Goal: Task Accomplishment & Management: Manage account settings

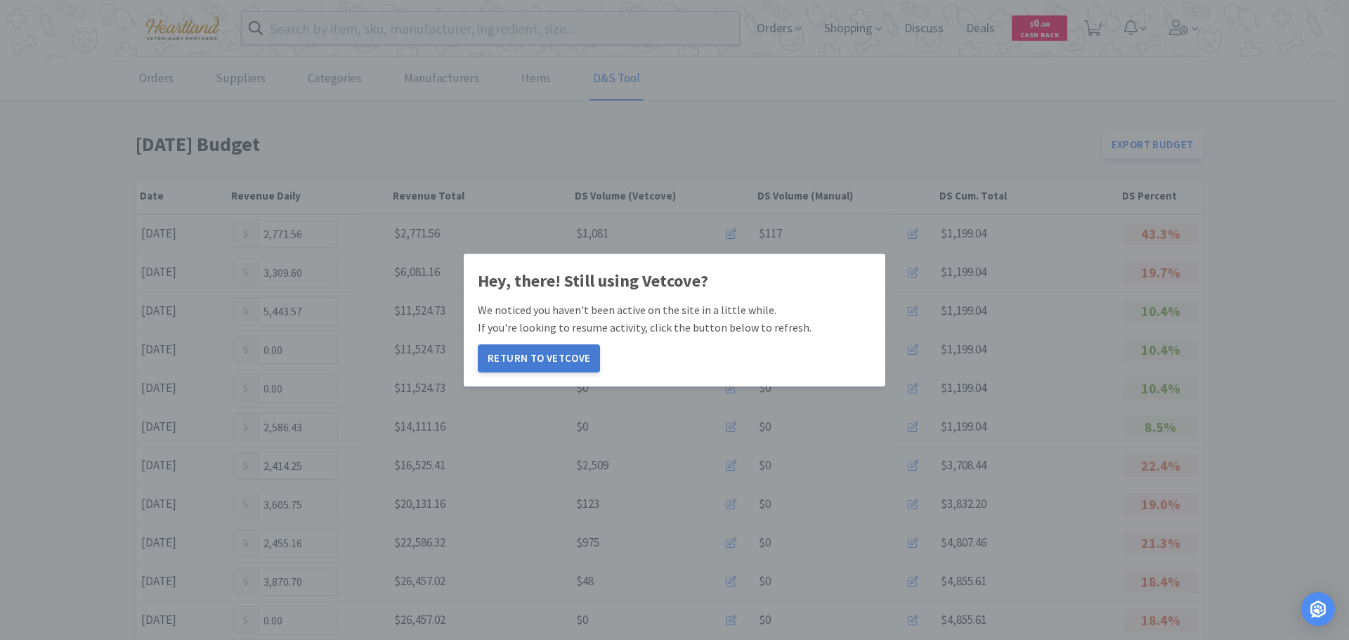
click at [566, 364] on button "Return to Vetcove" at bounding box center [539, 358] width 122 height 28
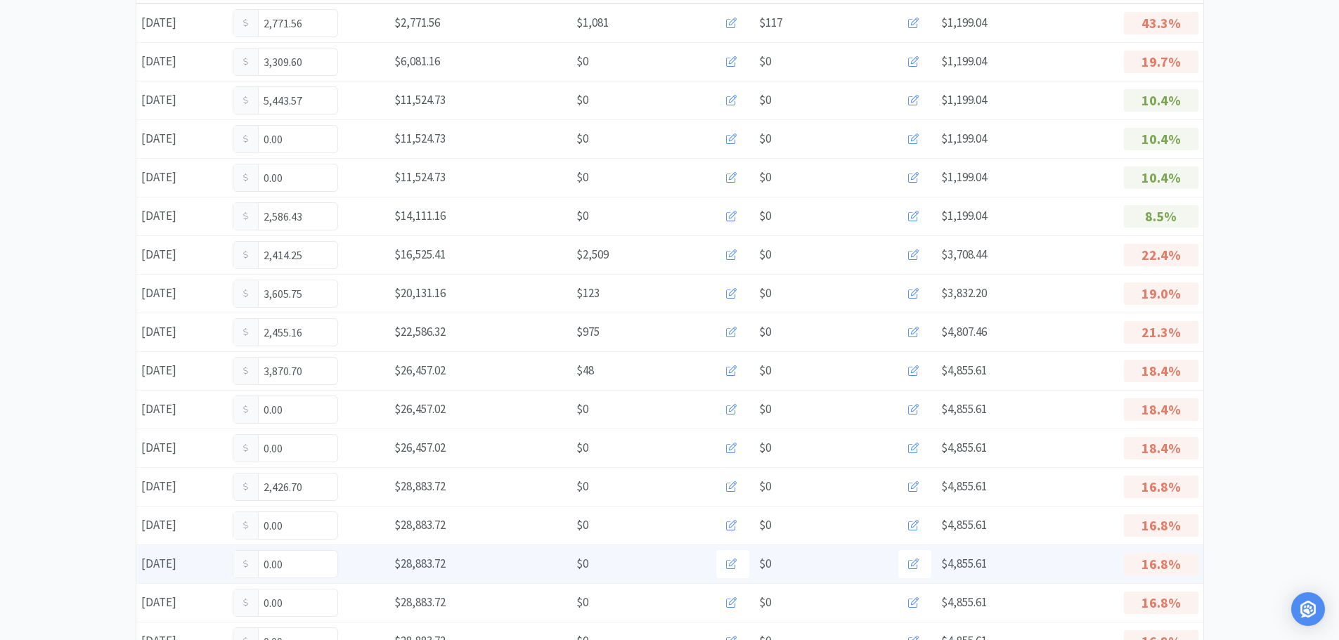
scroll to position [281, 0]
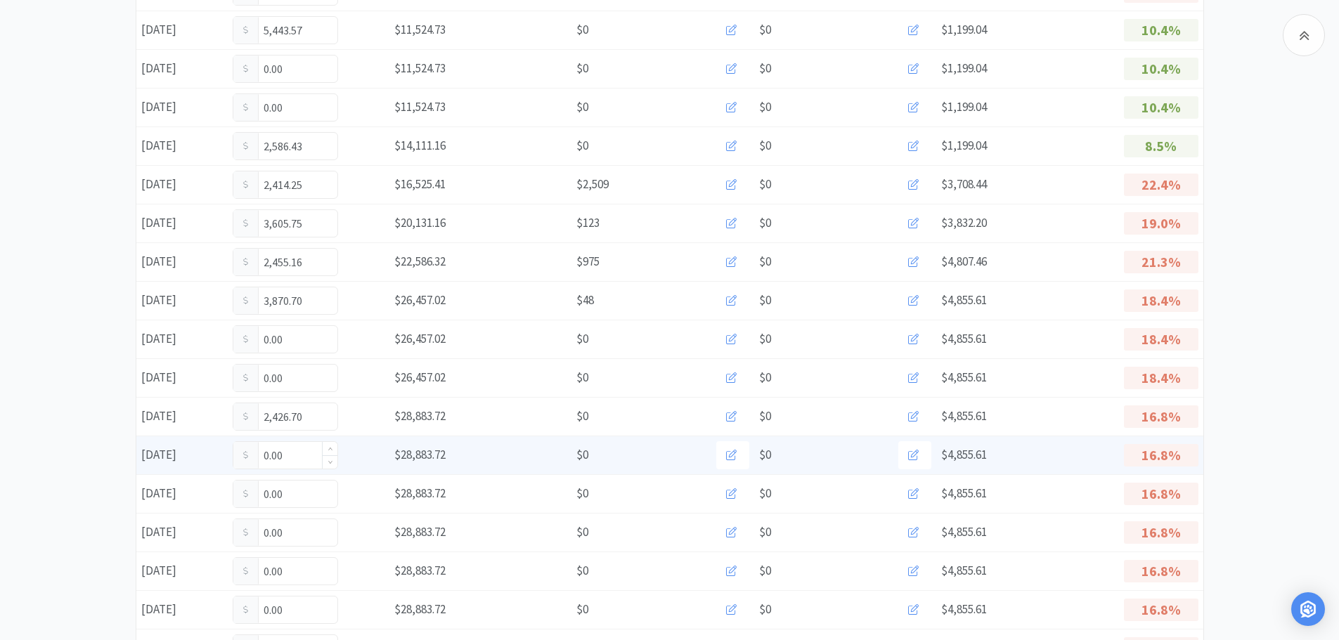
click at [299, 450] on input "0.00" at bounding box center [285, 455] width 104 height 27
type input "0"
type input "397.00"
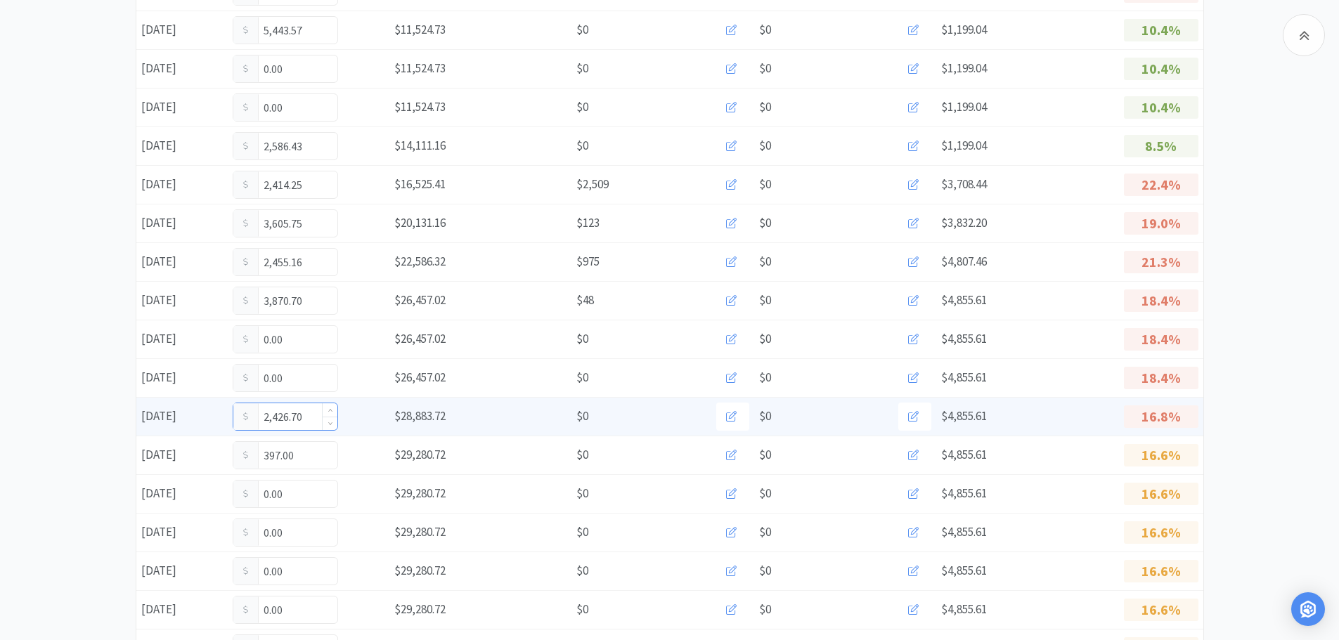
click at [313, 417] on input "2,426.70" at bounding box center [285, 416] width 104 height 27
type input "2"
type input "3,251.40"
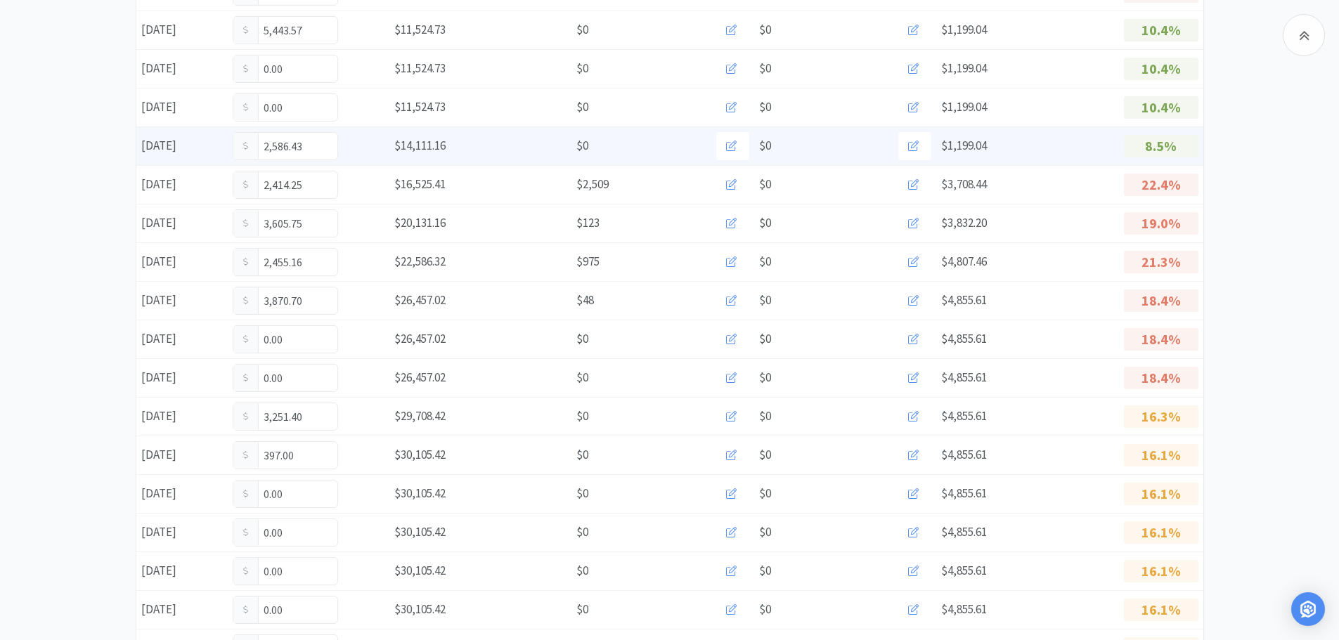
scroll to position [0, 0]
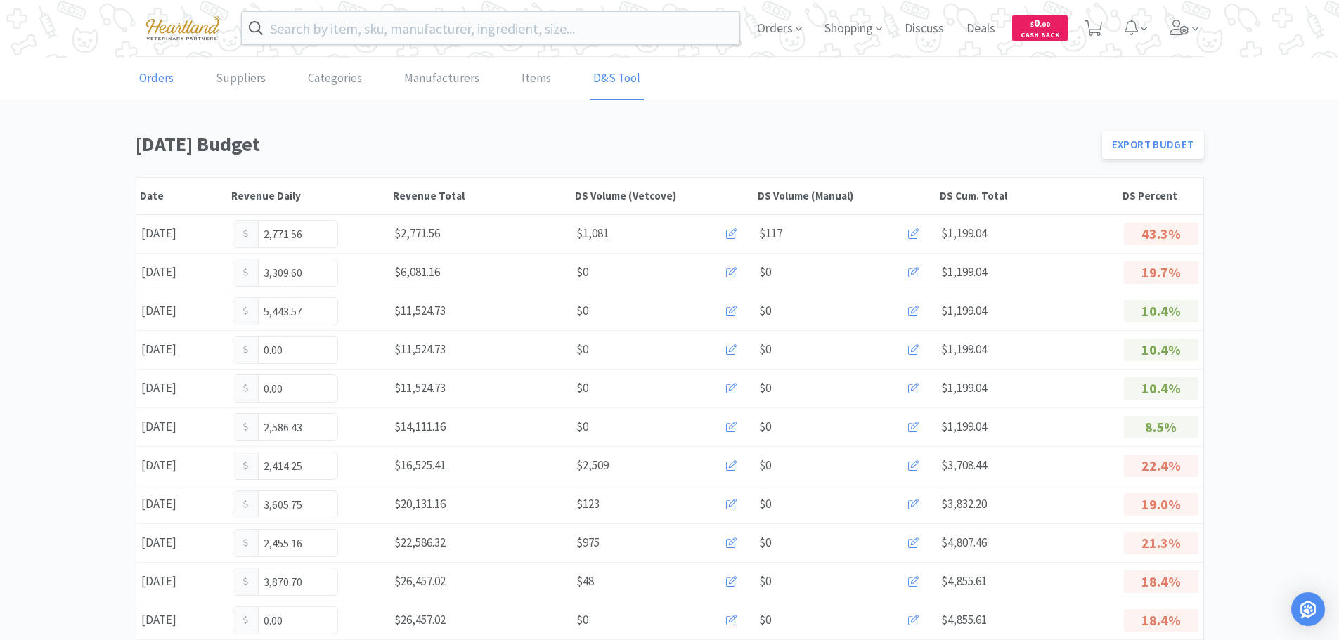
click at [143, 81] on link "Orders" at bounding box center [156, 79] width 41 height 43
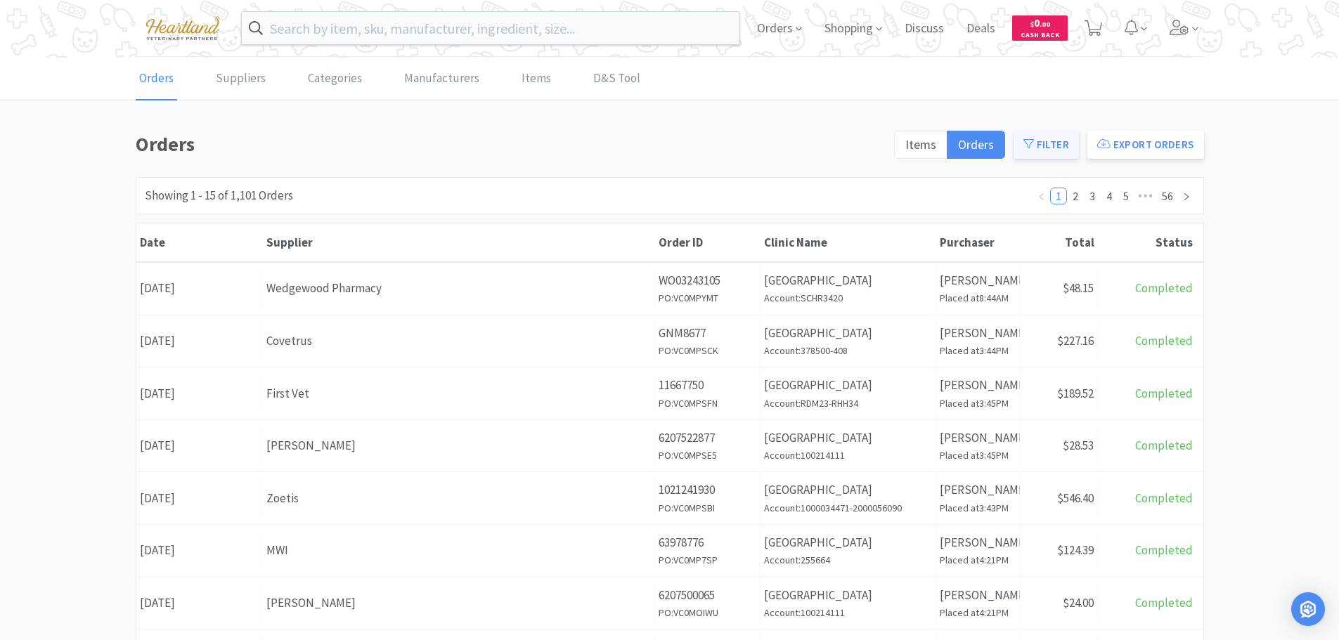
click at [1059, 136] on button "Filter" at bounding box center [1045, 145] width 65 height 28
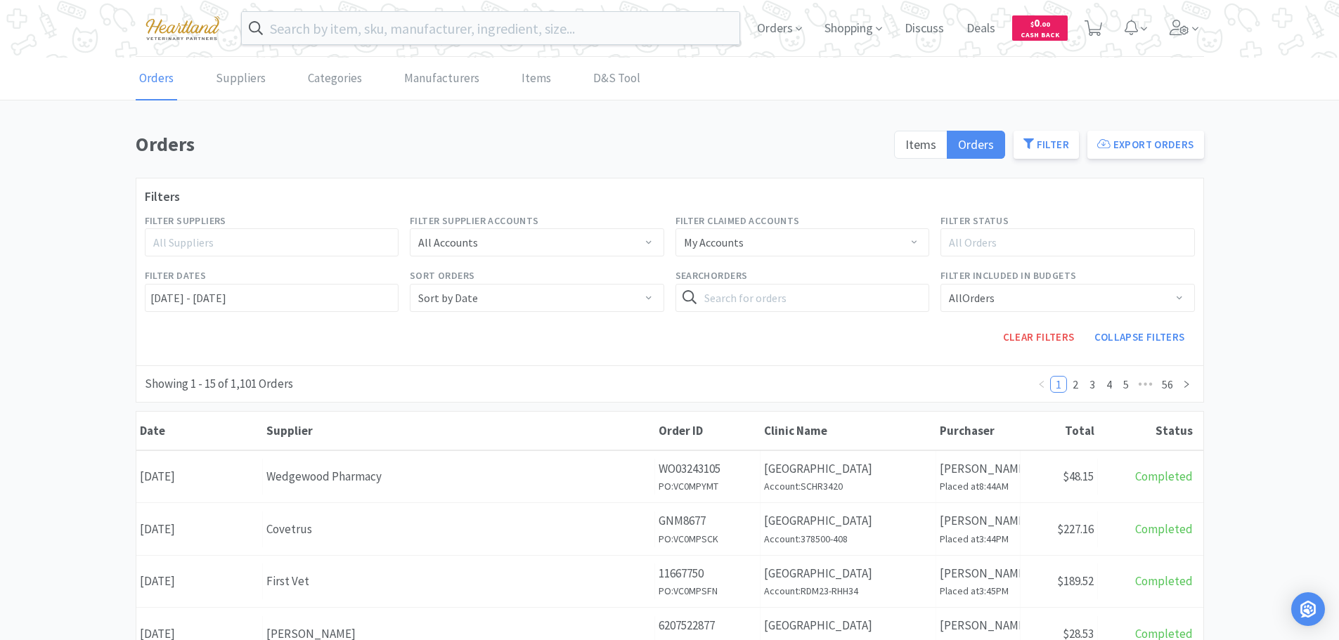
click at [314, 249] on div "All Suppliers" at bounding box center [265, 242] width 225 height 14
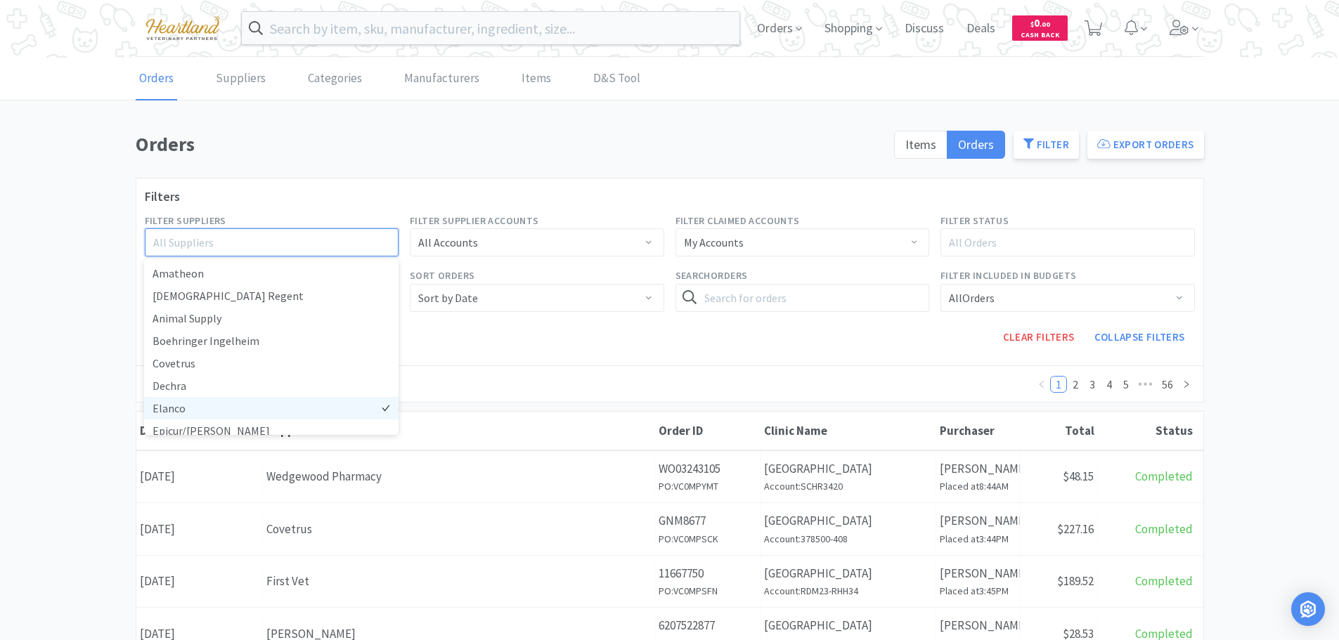
scroll to position [70, 0]
click at [171, 407] on li "Idexx" at bounding box center [271, 405] width 254 height 22
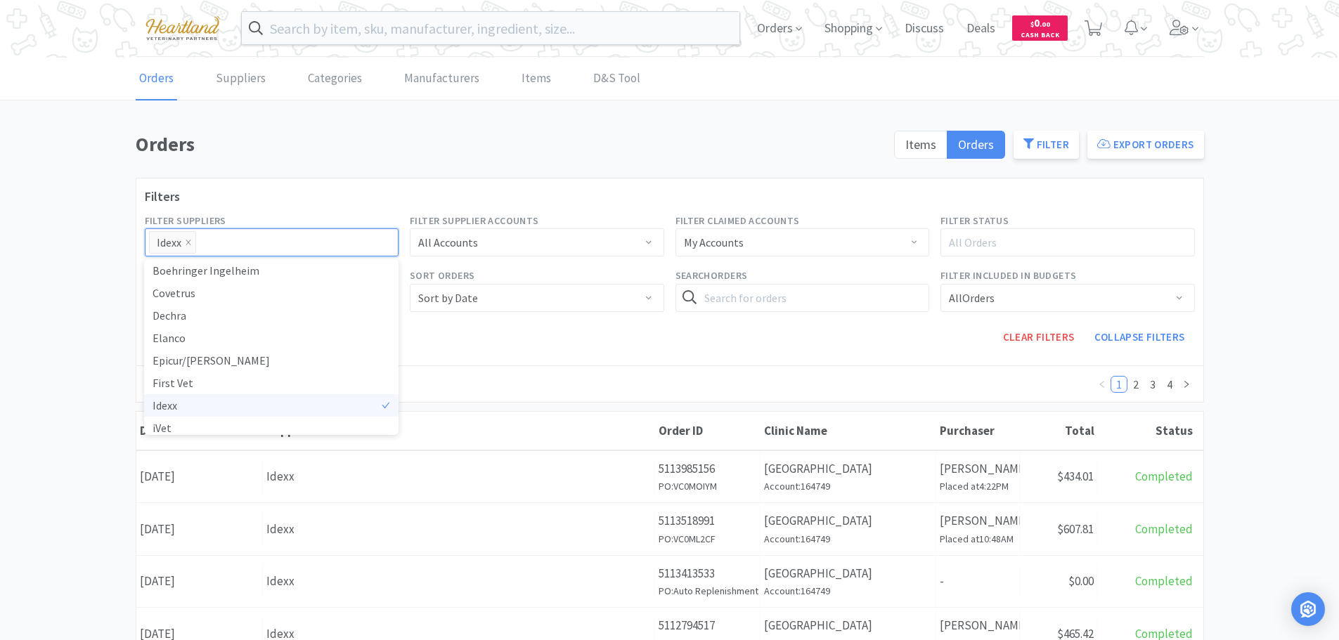
scroll to position [3, 0]
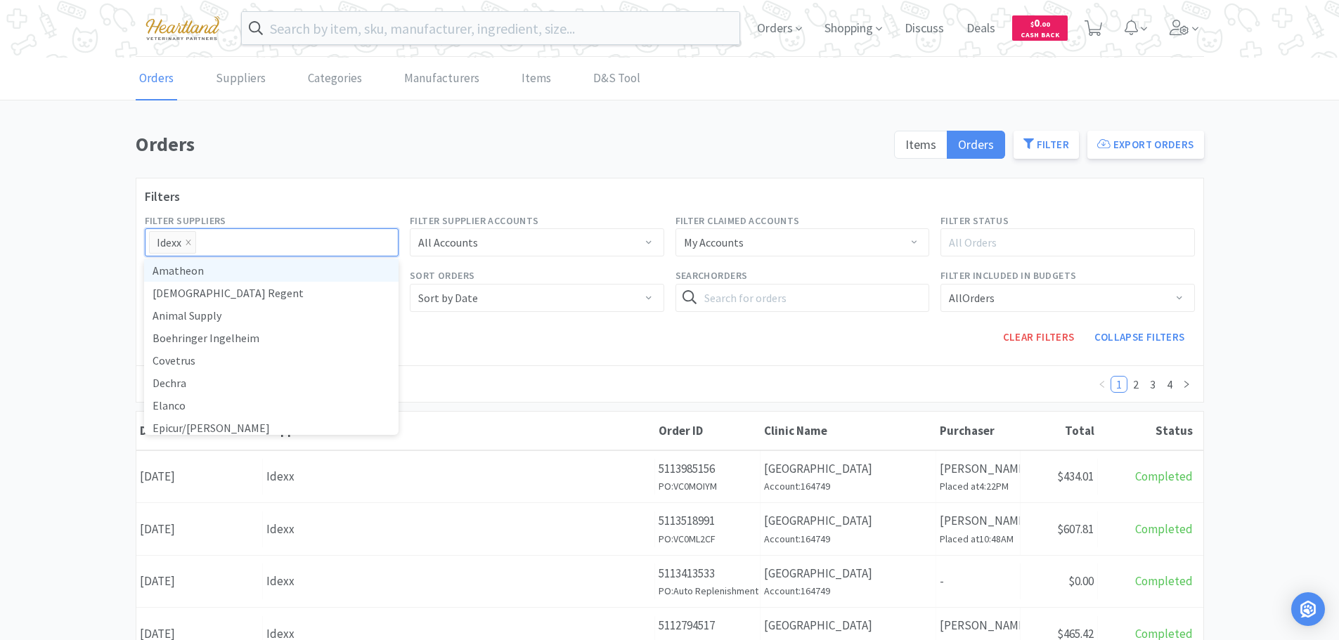
click at [516, 349] on div "Clear Filters Collapse Filters" at bounding box center [802, 337] width 796 height 39
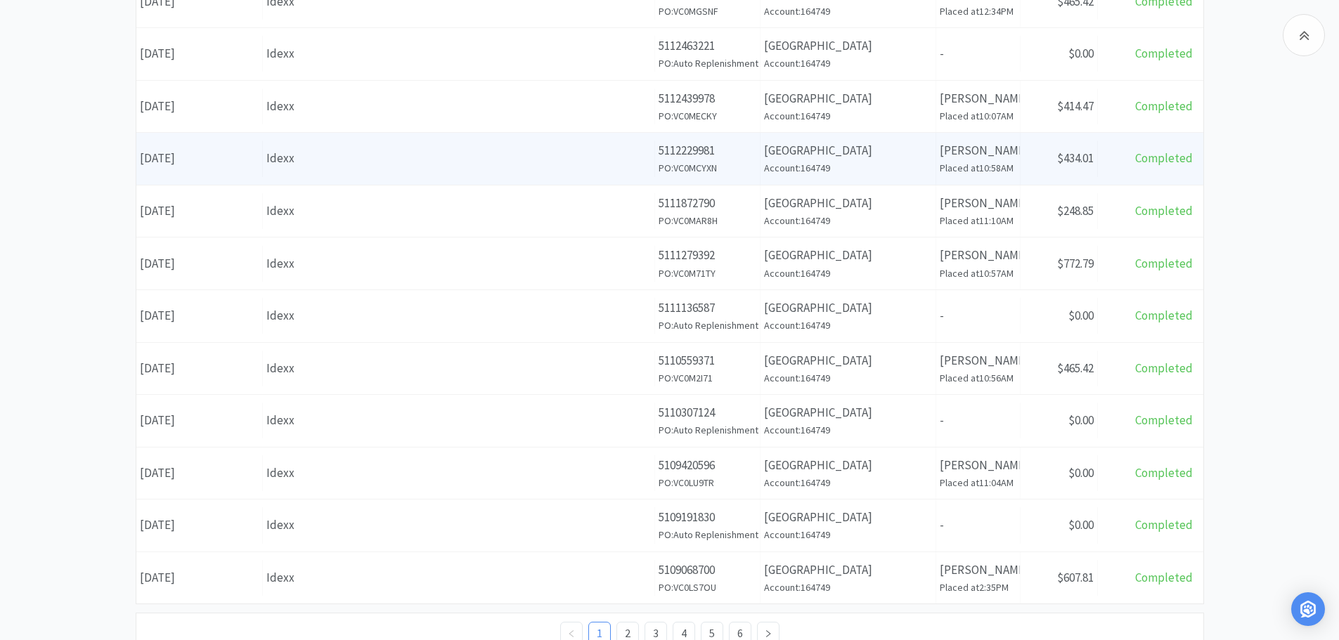
scroll to position [688, 0]
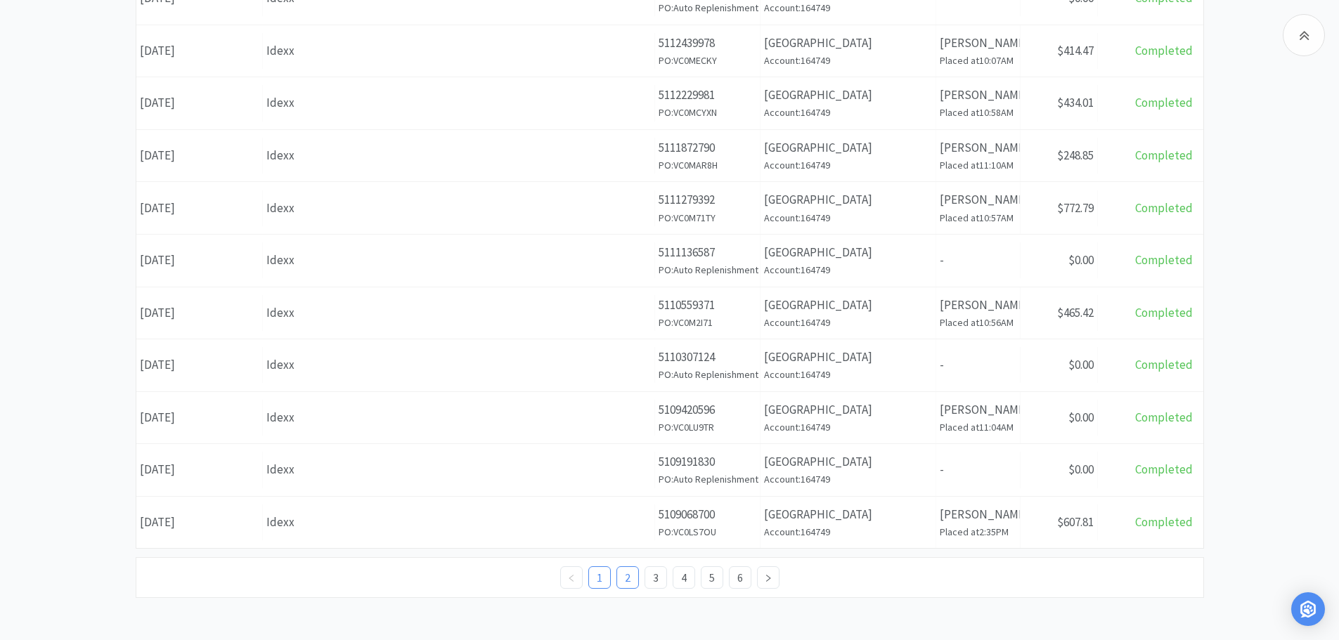
click at [625, 585] on link "2" at bounding box center [627, 577] width 21 height 21
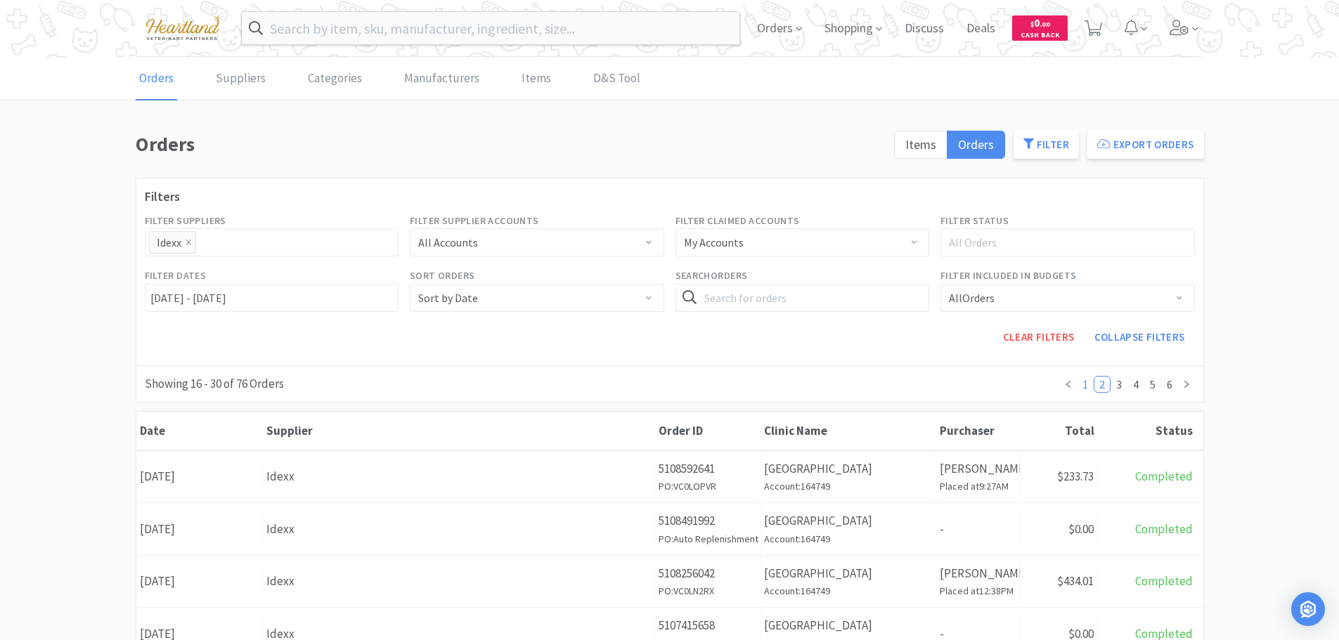
click at [1083, 386] on link "1" at bounding box center [1084, 384] width 15 height 15
click at [601, 79] on link "D&S Tool" at bounding box center [617, 79] width 54 height 43
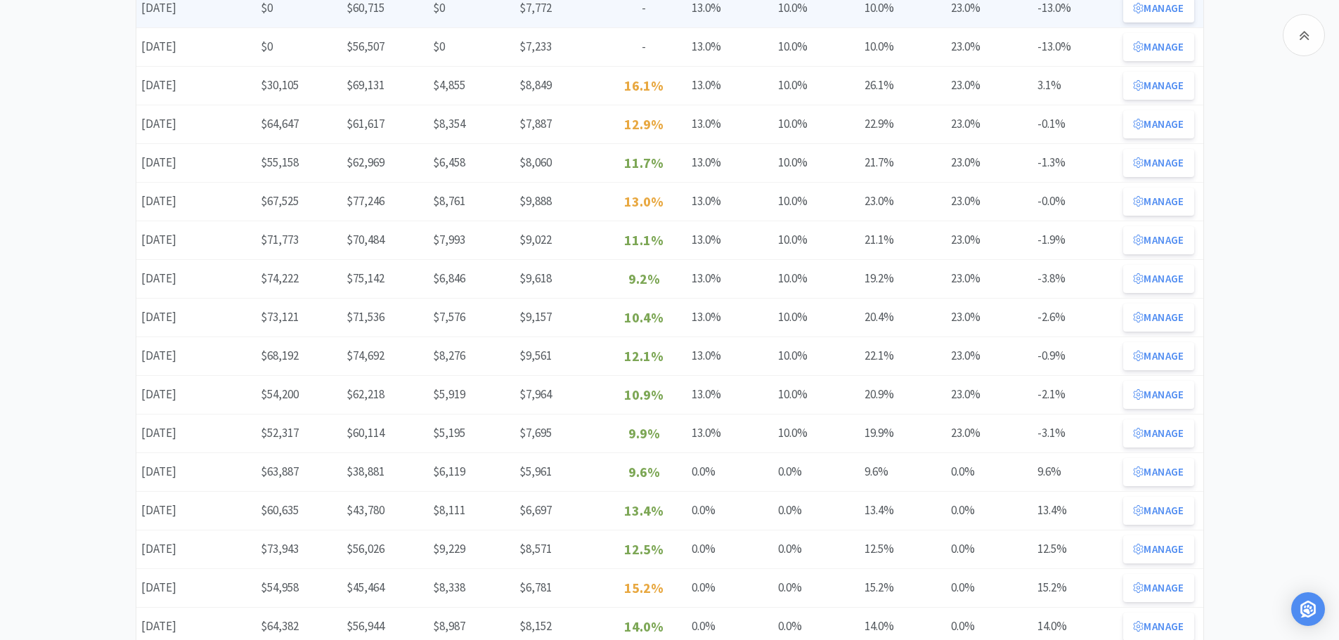
scroll to position [141, 0]
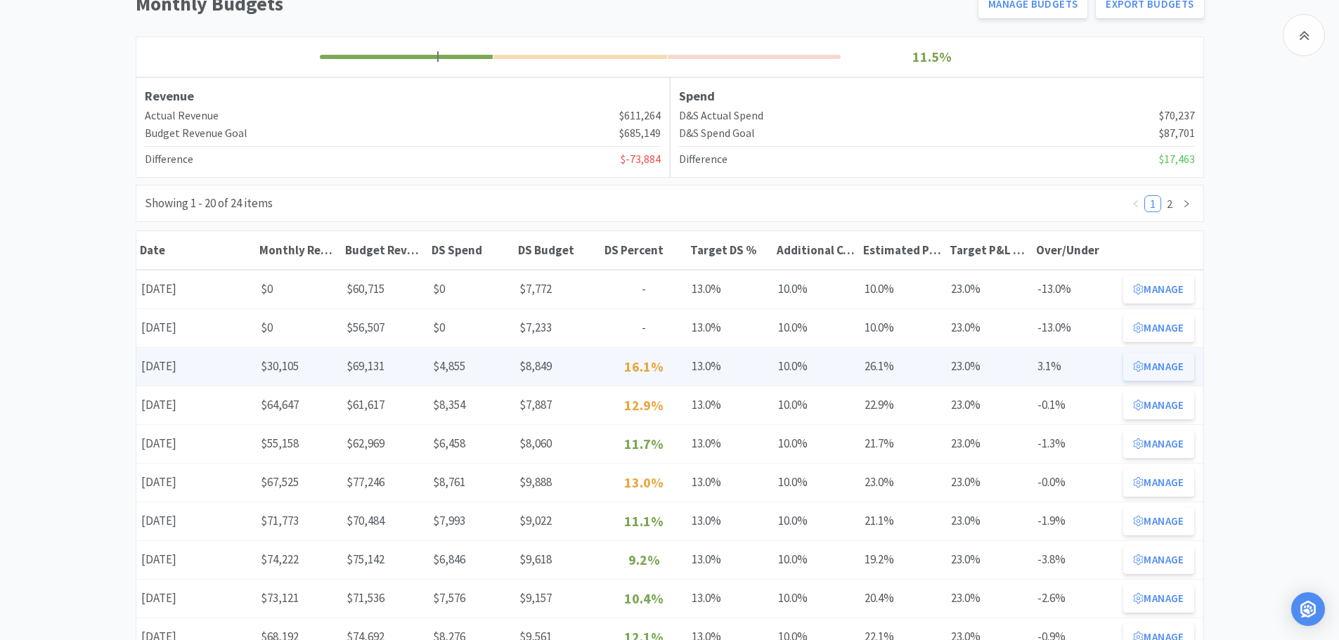
click at [1182, 367] on button "Manage" at bounding box center [1158, 367] width 70 height 28
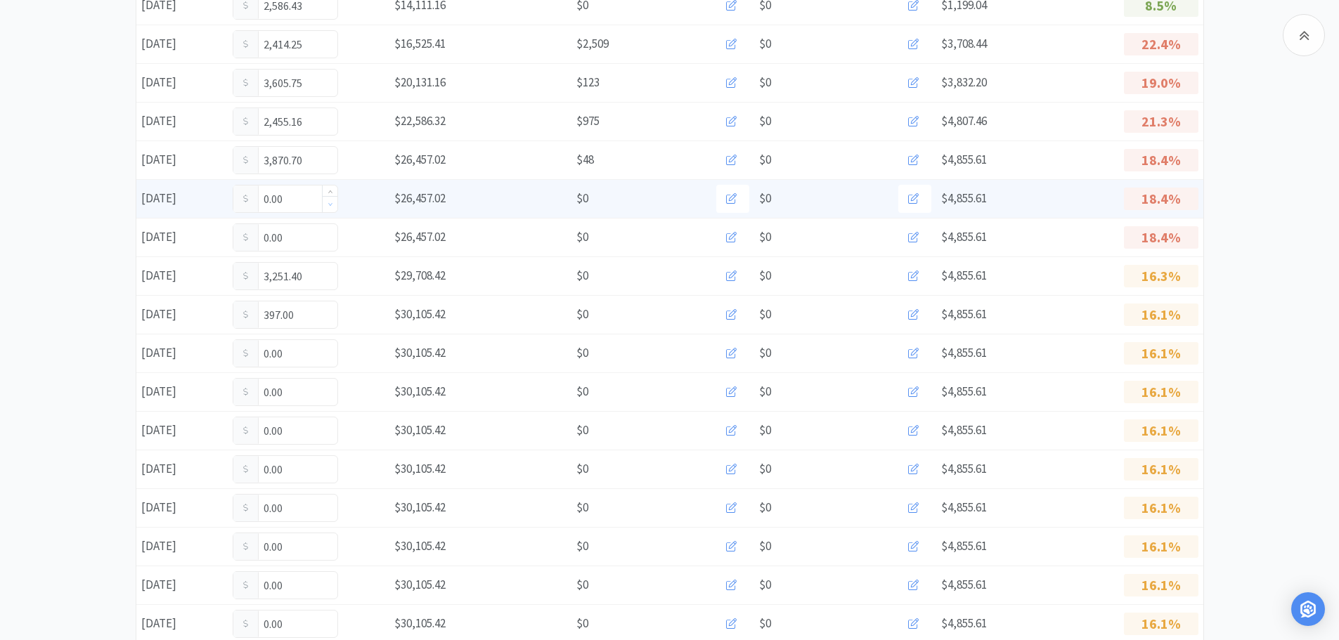
scroll to position [562, 0]
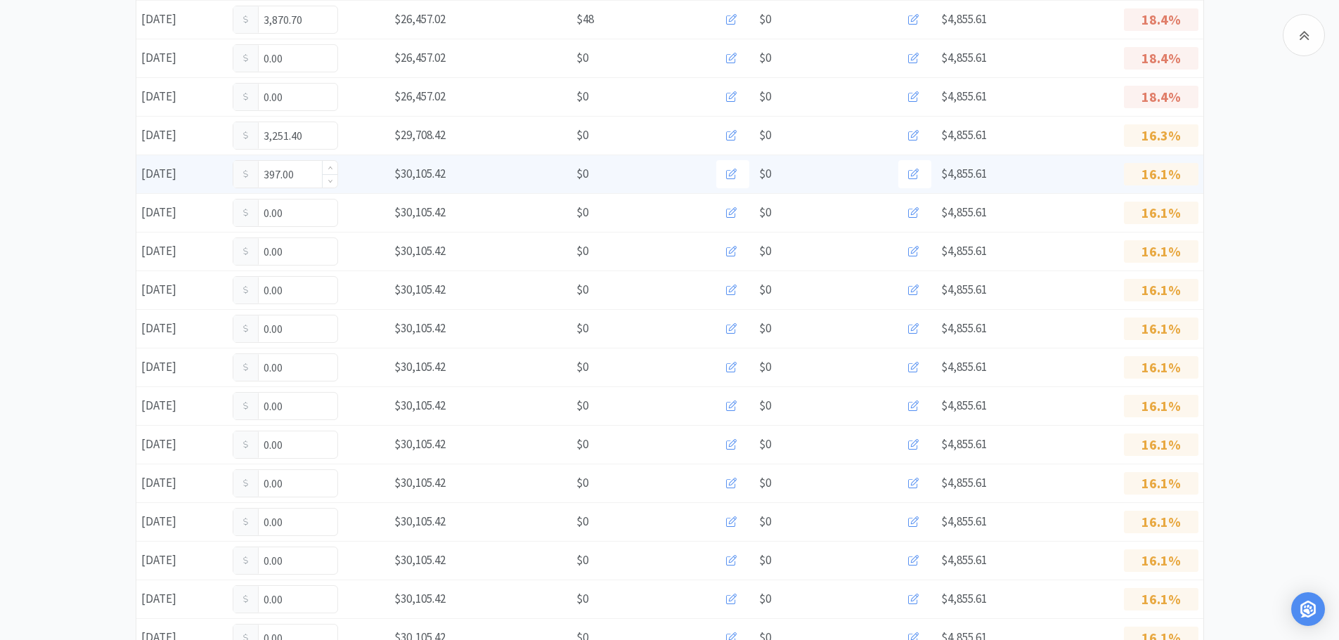
click at [302, 176] on input "397.00" at bounding box center [285, 174] width 104 height 27
type input "3"
type input "820.90"
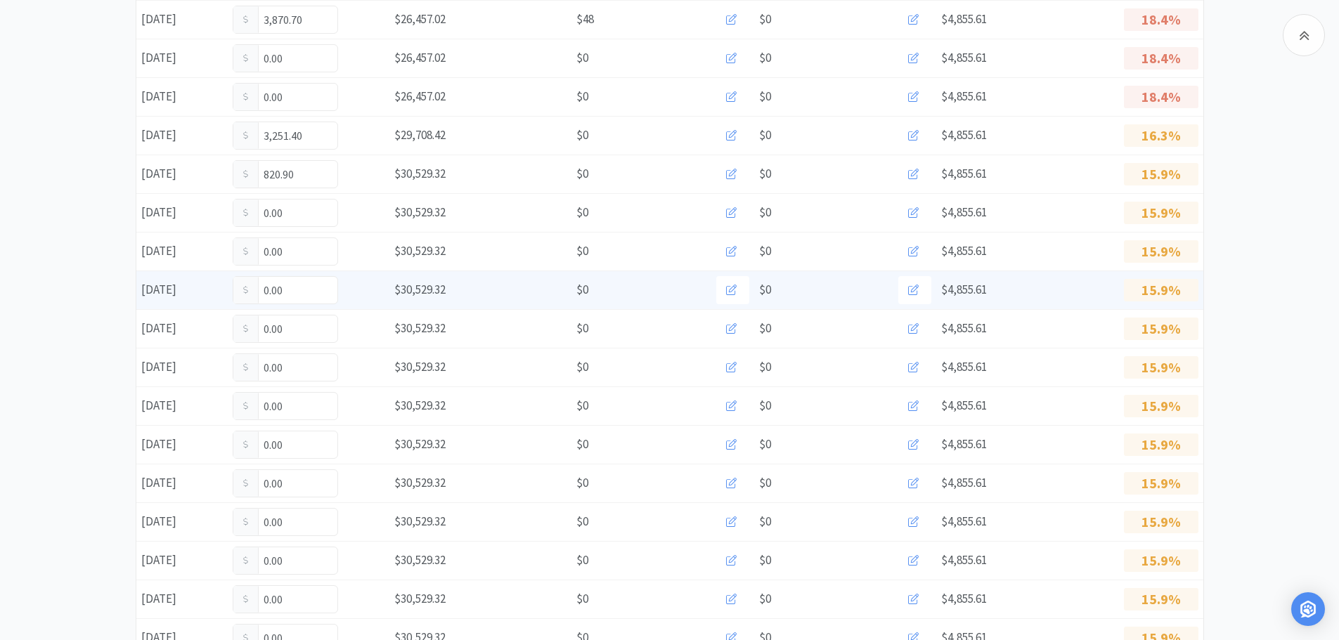
scroll to position [211, 0]
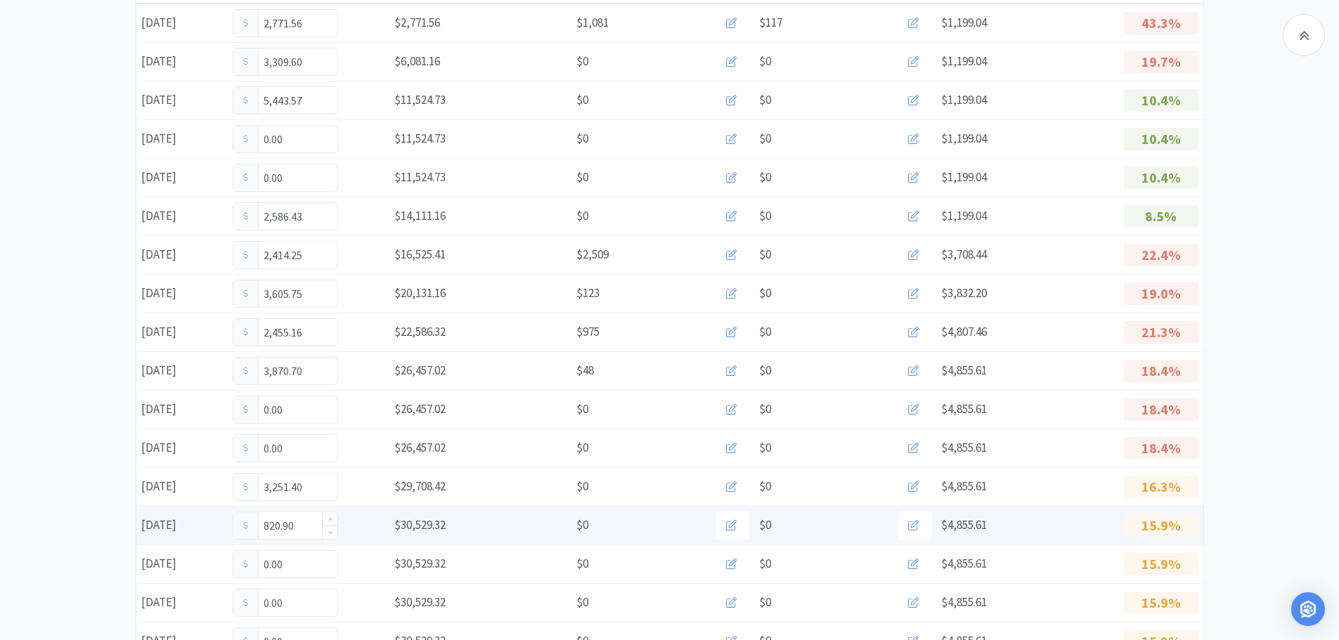
click at [309, 523] on input "820.90" at bounding box center [285, 525] width 104 height 27
type input "8"
type input "890.90"
